Goal: Information Seeking & Learning: Learn about a topic

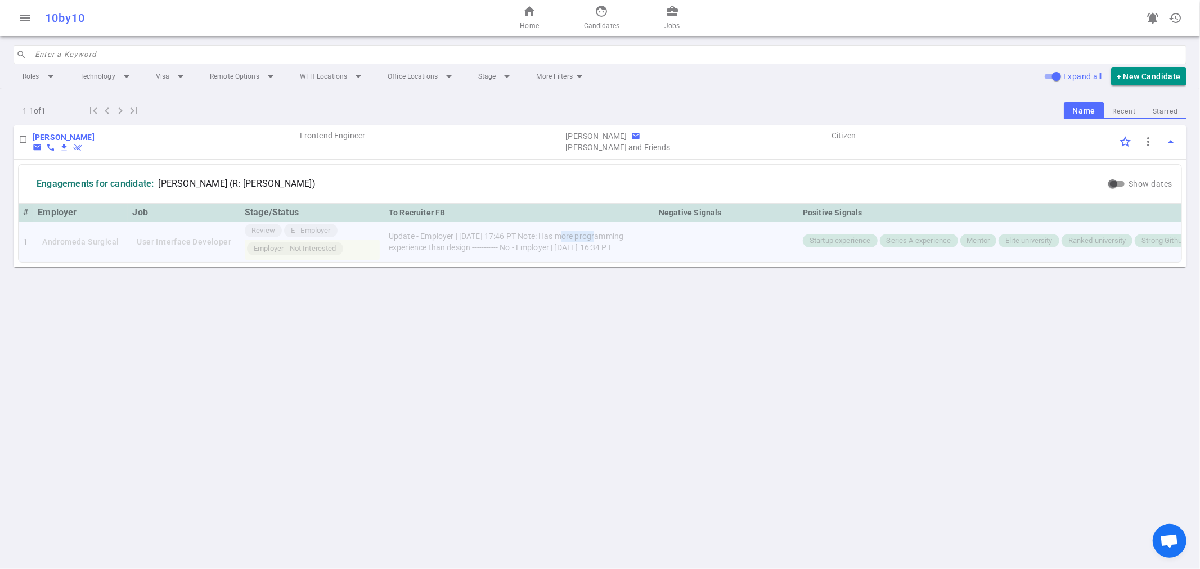
click at [596, 235] on td "Update - Employer | [DATE] 17:46 PT Note: Has more programming experience than …" at bounding box center [519, 242] width 270 height 40
drag, startPoint x: 537, startPoint y: 235, endPoint x: 548, endPoint y: 247, distance: 17.1
click at [548, 247] on td "Update - Employer | [DATE] 17:46 PT Note: Has more programming experience than …" at bounding box center [519, 242] width 270 height 40
copy td "Note: Has more programming experience than design ----------- No - Employer"
